Goal: Check status: Check status

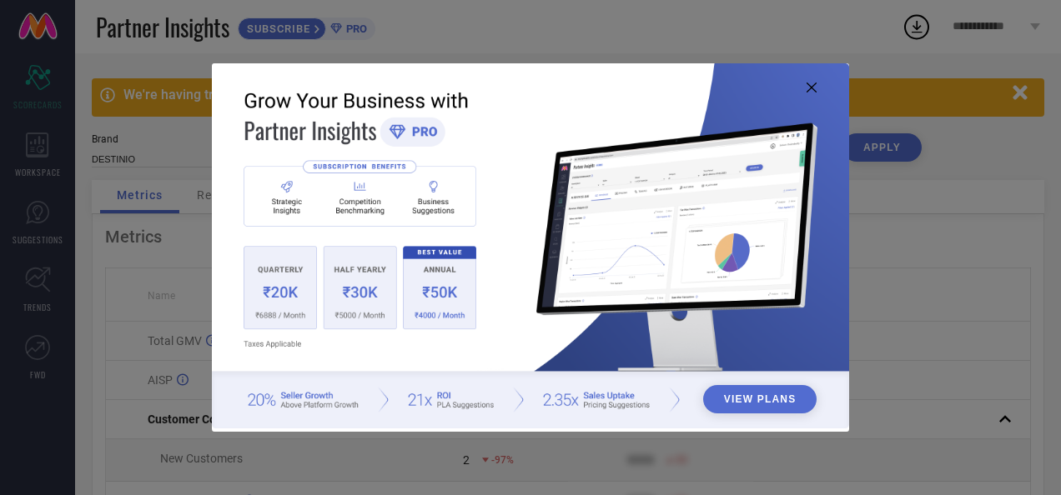
click at [810, 89] on icon at bounding box center [811, 88] width 10 height 10
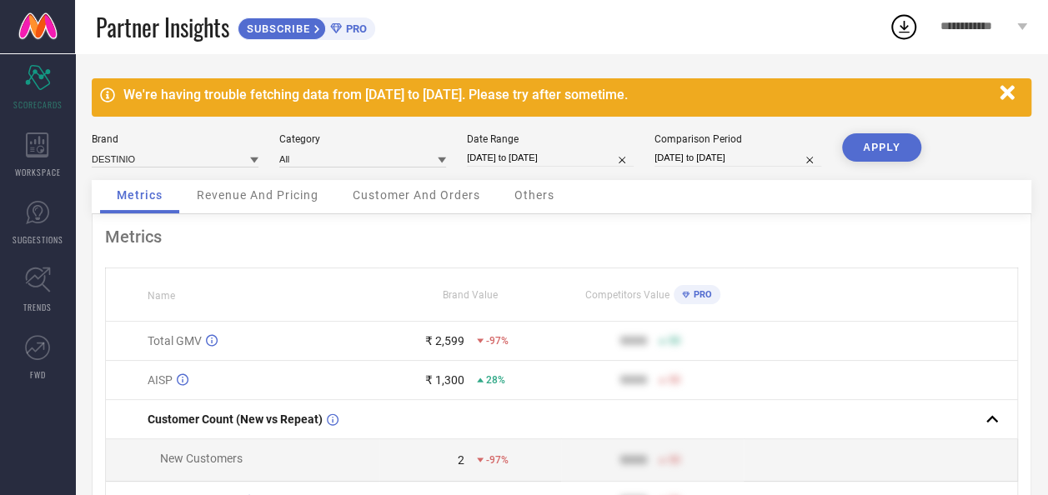
select select "7"
select select "2025"
select select "8"
select select "2025"
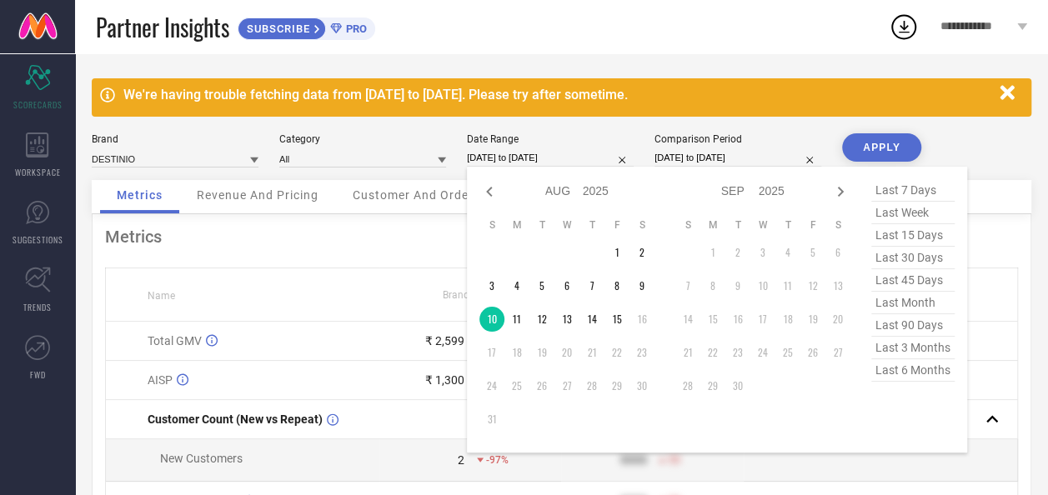
click at [499, 157] on input "[DATE] to [DATE]" at bounding box center [550, 158] width 167 height 18
click at [514, 323] on td "11" at bounding box center [516, 319] width 25 height 25
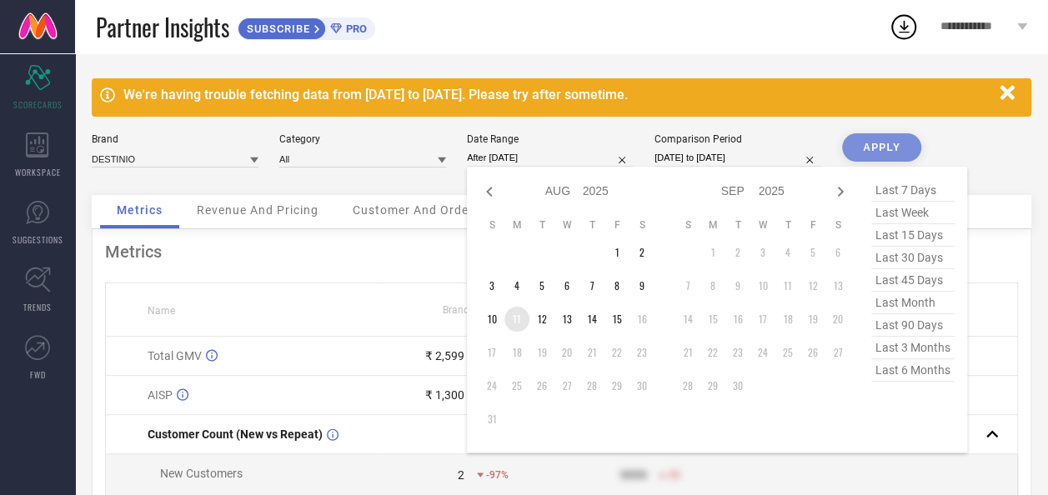
type input "[DATE] to [DATE]"
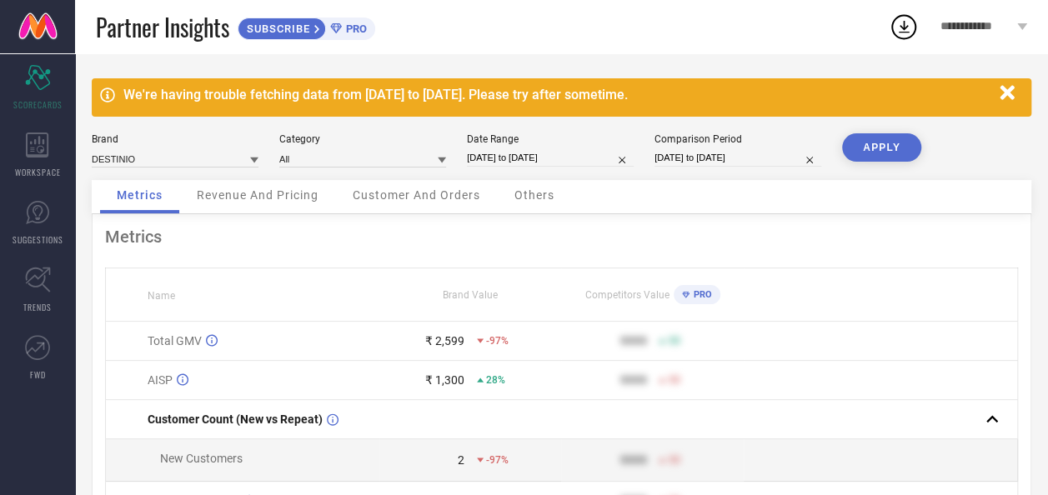
click at [879, 143] on button "APPLY" at bounding box center [881, 147] width 79 height 28
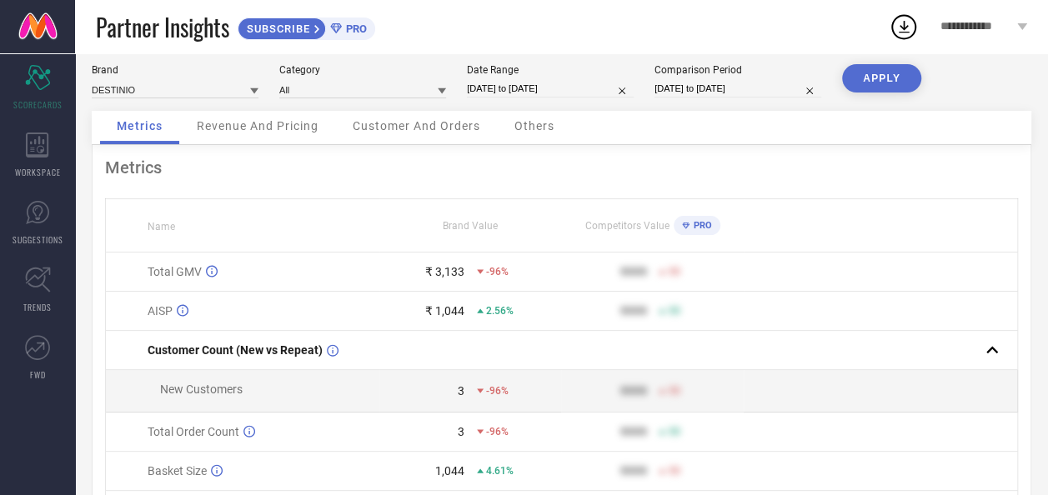
scroll to position [83, 0]
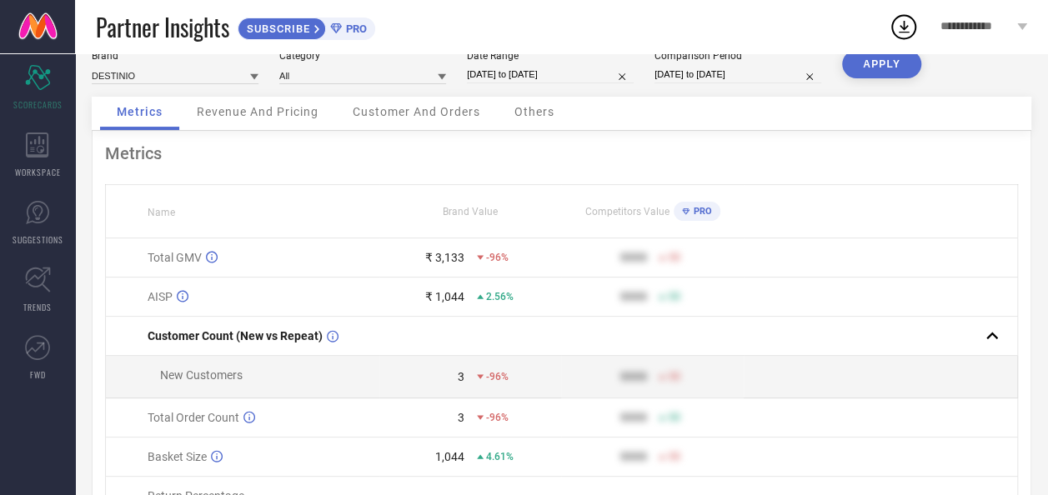
select select "7"
select select "2025"
select select "8"
select select "2025"
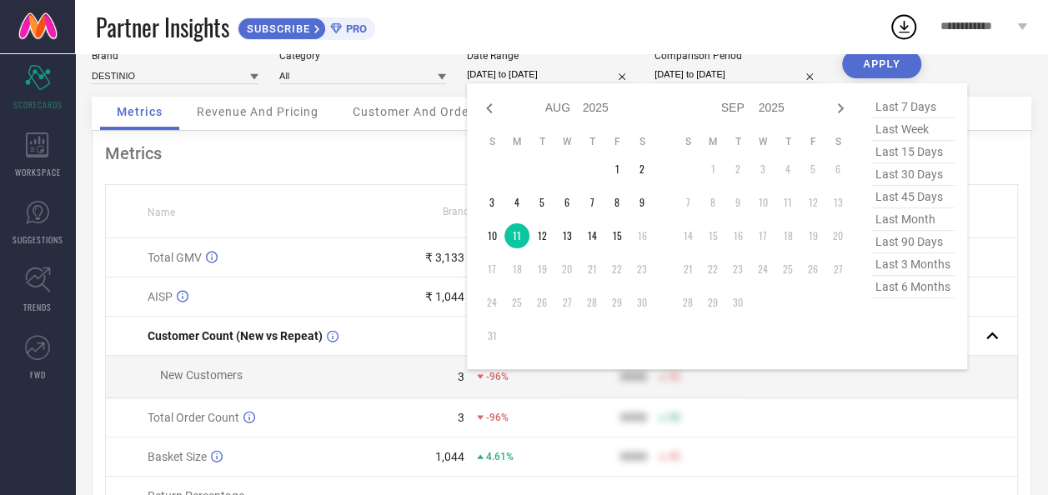
click at [496, 75] on input "[DATE] to [DATE]" at bounding box center [550, 75] width 167 height 18
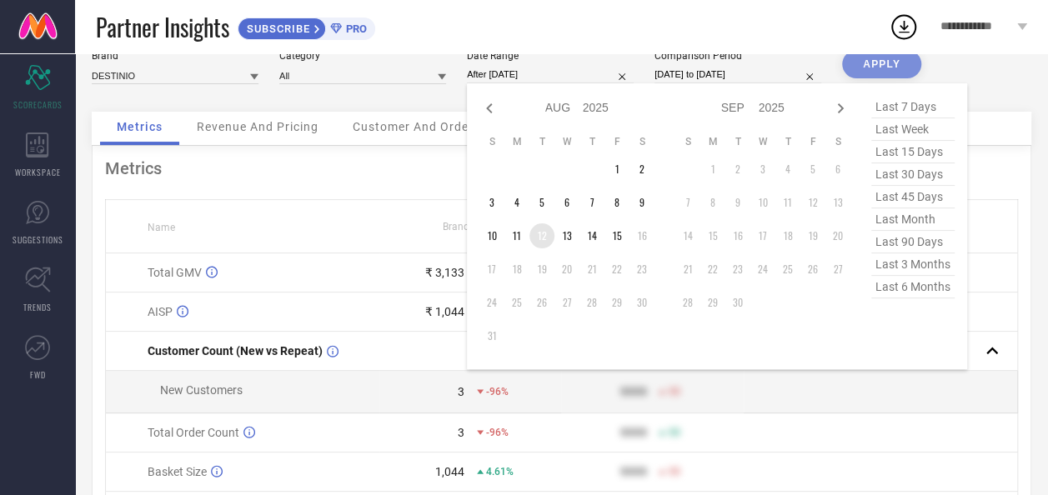
click at [542, 233] on td "12" at bounding box center [541, 235] width 25 height 25
type input "[DATE] to [DATE]"
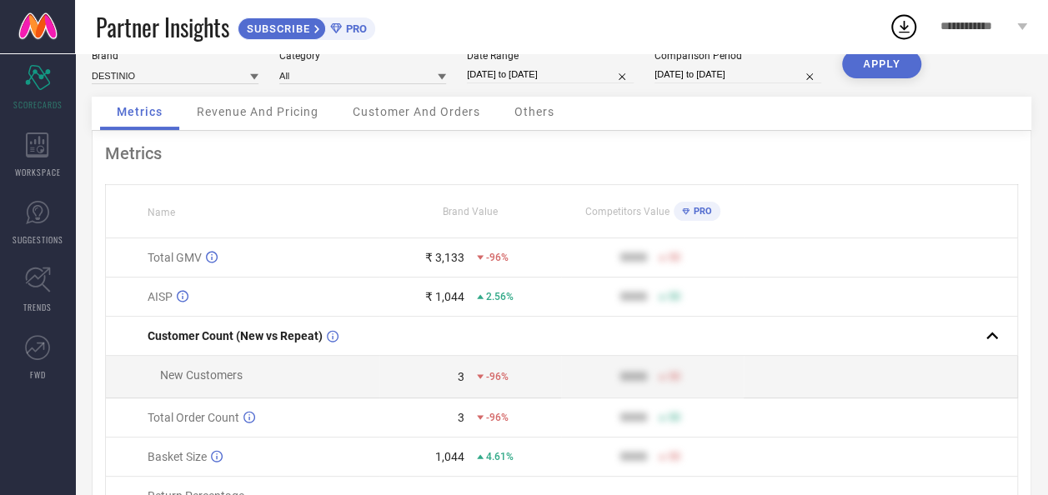
click at [878, 66] on button "APPLY" at bounding box center [881, 64] width 79 height 28
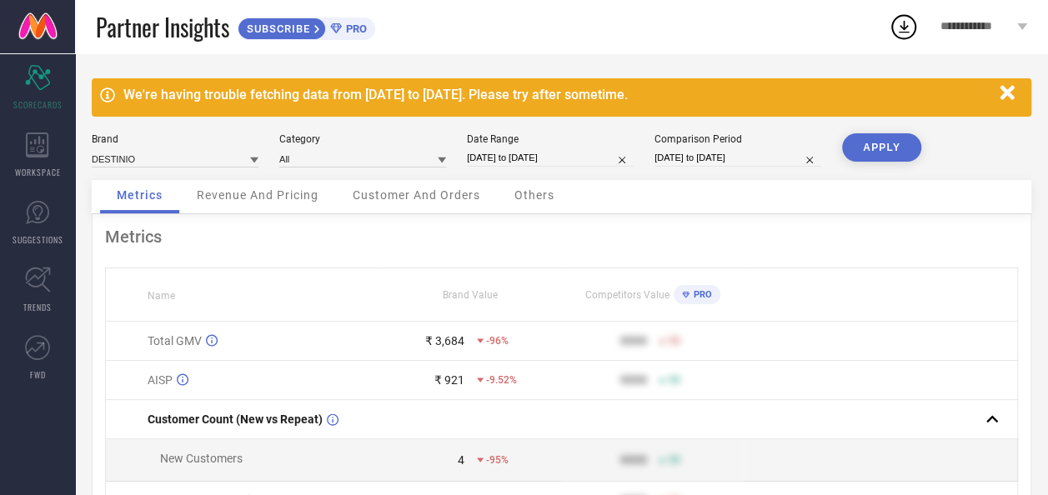
click at [509, 160] on input "[DATE] to [DATE]" at bounding box center [550, 158] width 167 height 18
select select "7"
select select "2025"
select select "8"
select select "2025"
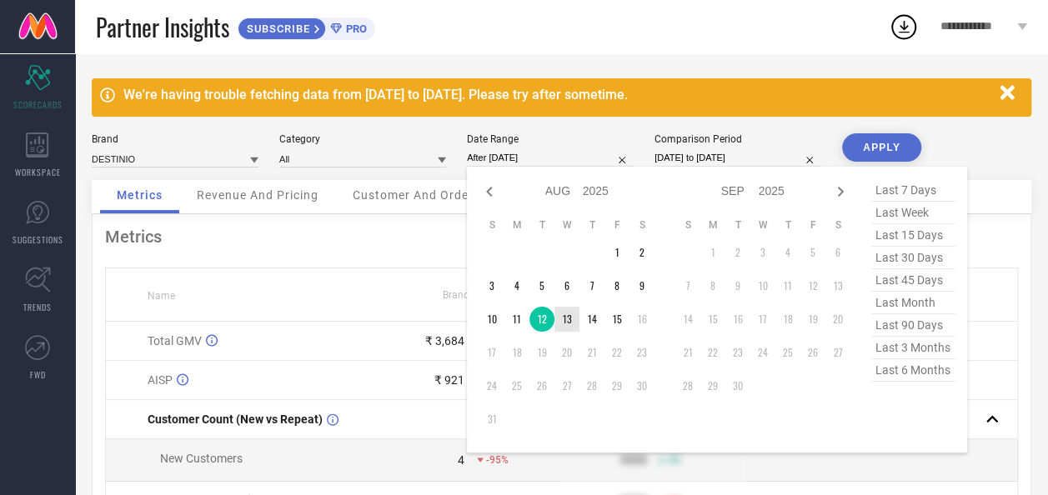
click at [565, 318] on td "13" at bounding box center [566, 319] width 25 height 25
type input "[DATE] to [DATE]"
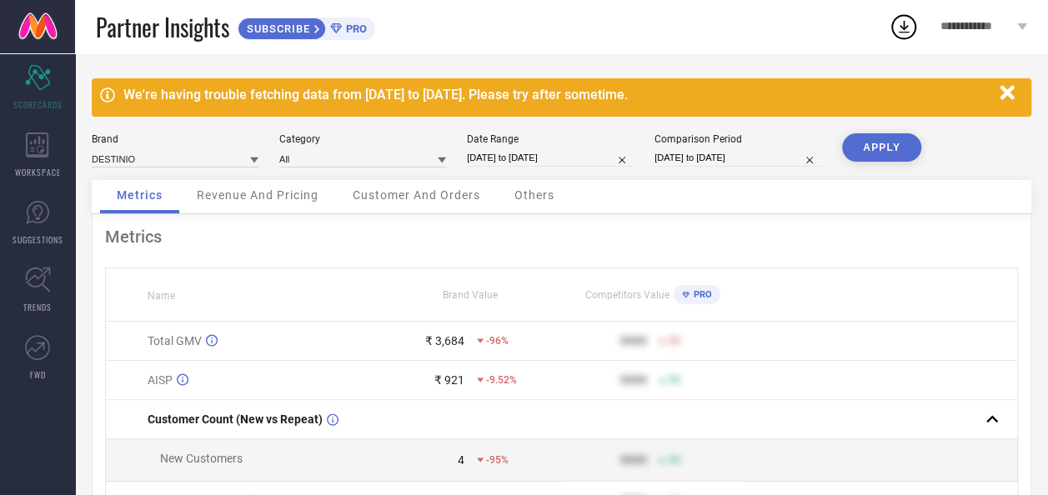
click at [889, 147] on button "APPLY" at bounding box center [881, 147] width 79 height 28
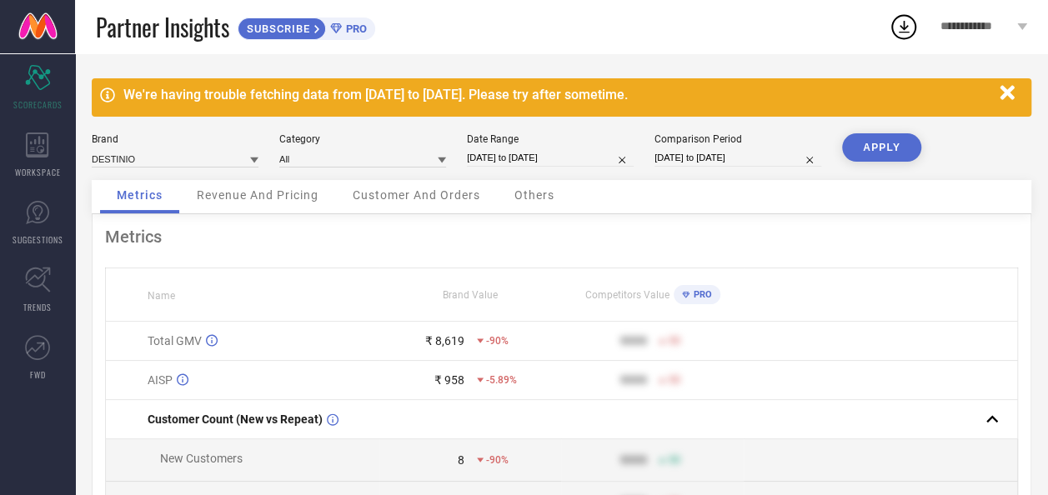
scroll to position [83, 0]
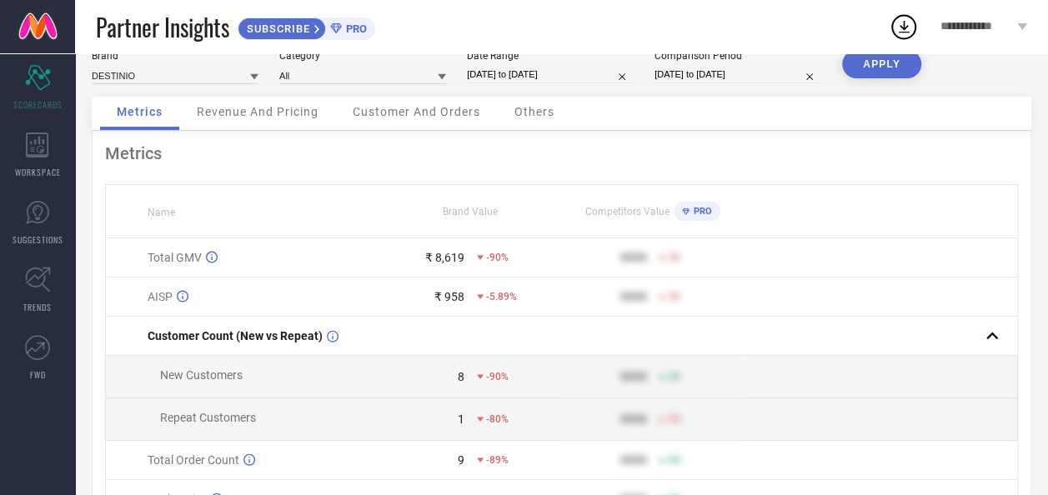
select select "7"
select select "2025"
select select "8"
select select "2025"
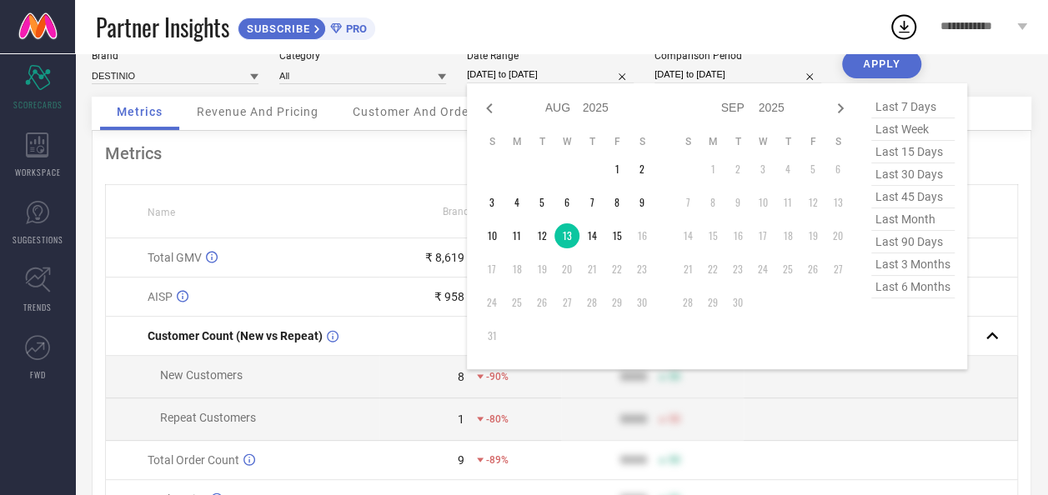
click at [530, 78] on input "[DATE] to [DATE]" at bounding box center [550, 75] width 167 height 18
click at [590, 235] on td "14" at bounding box center [591, 235] width 25 height 25
type input "[DATE] to [DATE]"
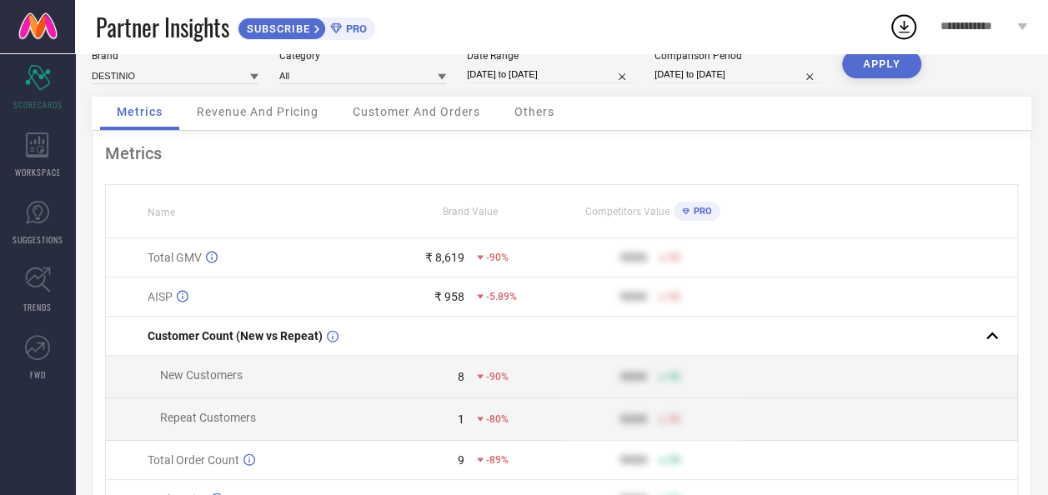
click at [887, 58] on button "APPLY" at bounding box center [881, 64] width 79 height 28
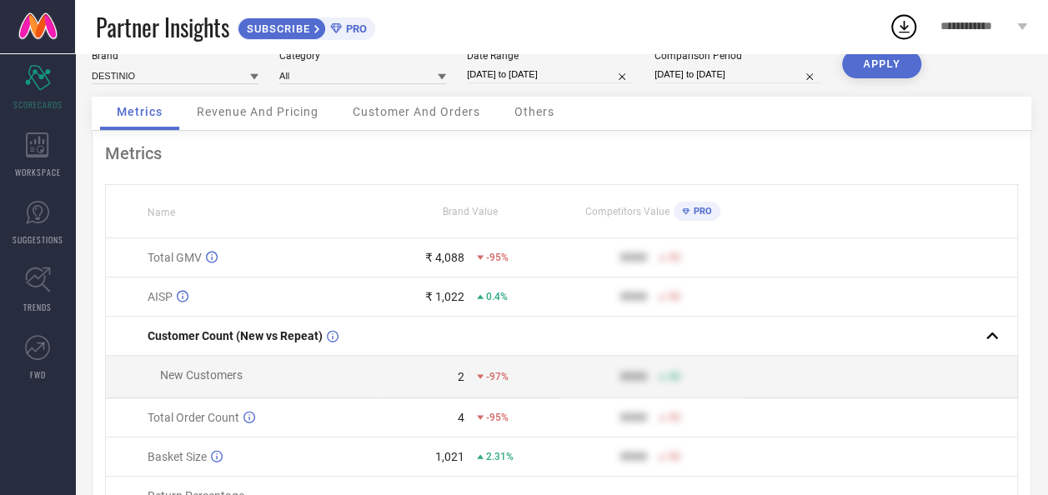
select select "7"
select select "2025"
select select "8"
select select "2025"
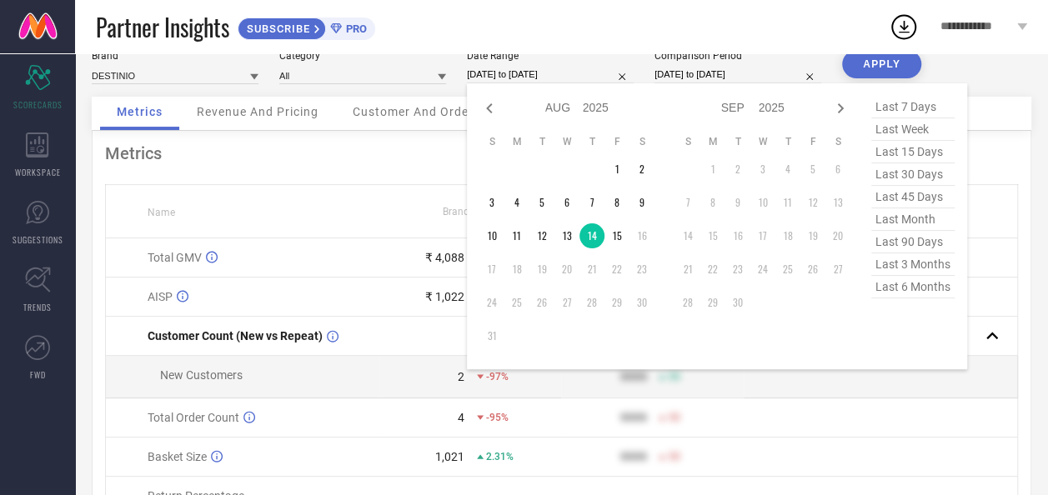
click at [543, 70] on input "[DATE] to [DATE]" at bounding box center [550, 75] width 167 height 18
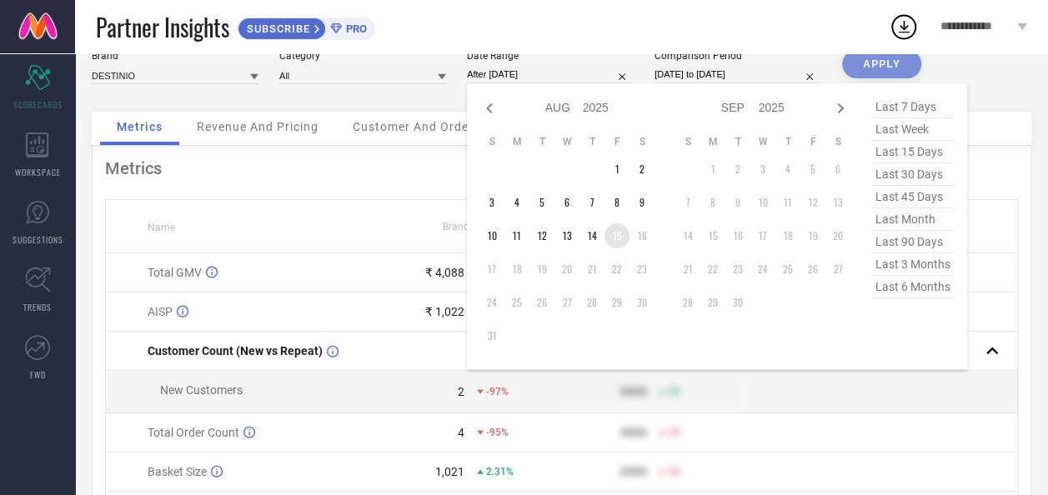
click at [617, 234] on td "15" at bounding box center [616, 235] width 25 height 25
type input "[DATE] to [DATE]"
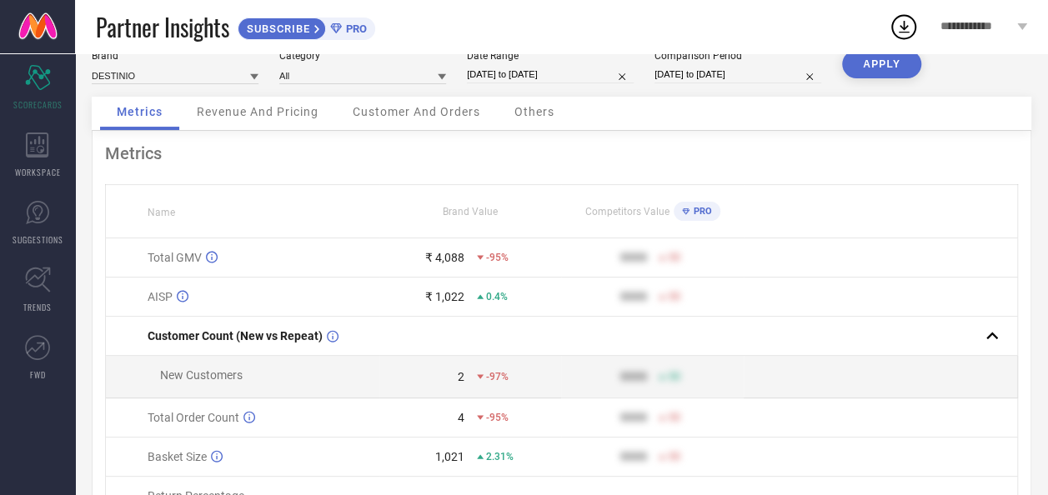
click at [873, 68] on button "APPLY" at bounding box center [881, 64] width 79 height 28
